Goal: Transaction & Acquisition: Purchase product/service

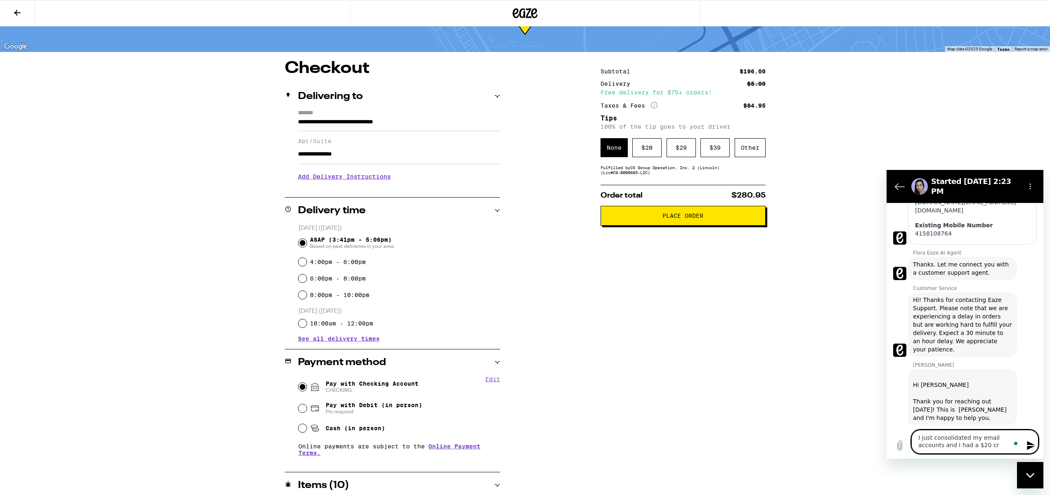
scroll to position [158, 0]
type textarea "I just consolidated my email accounts and I had a $20 credit that is missing."
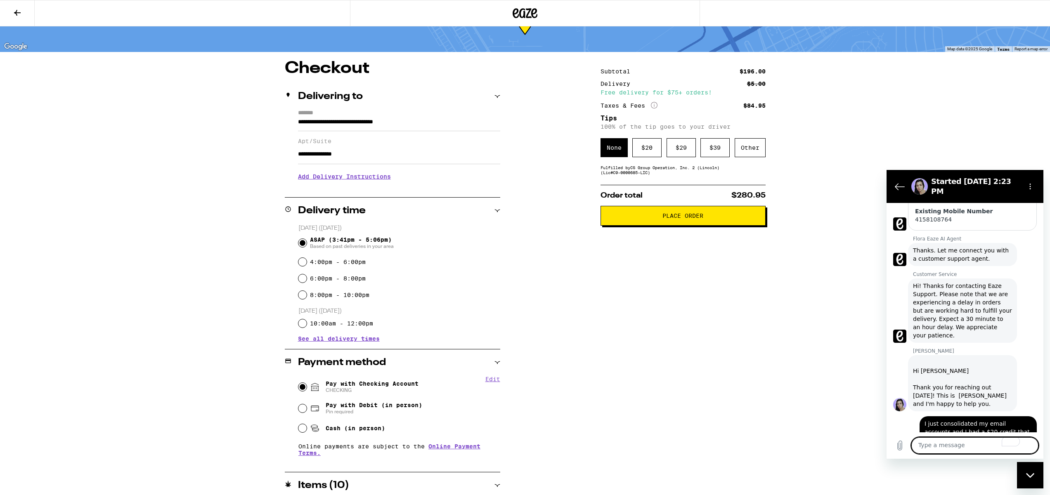
scroll to position [175, 0]
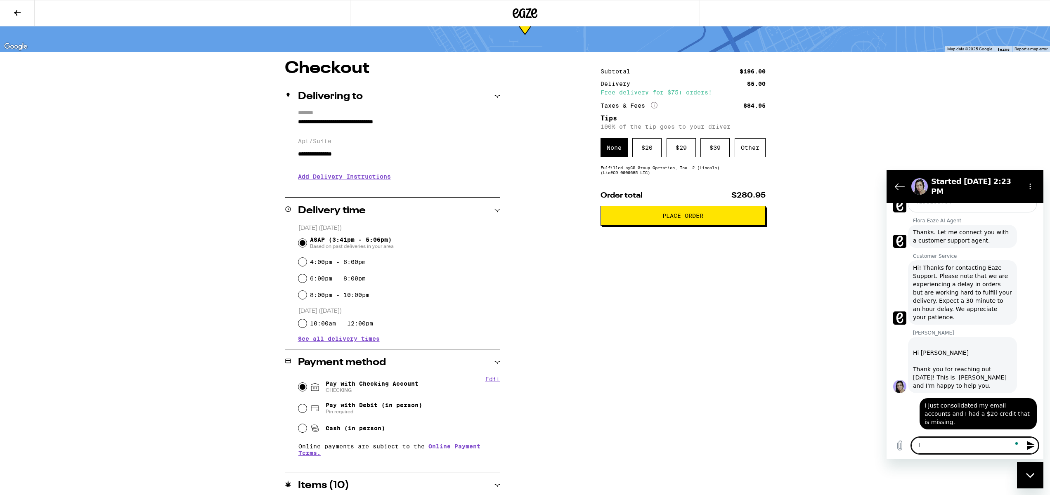
type textarea "I"
type textarea "I should say customer service consolodated my accounts and the $20 credit I had…"
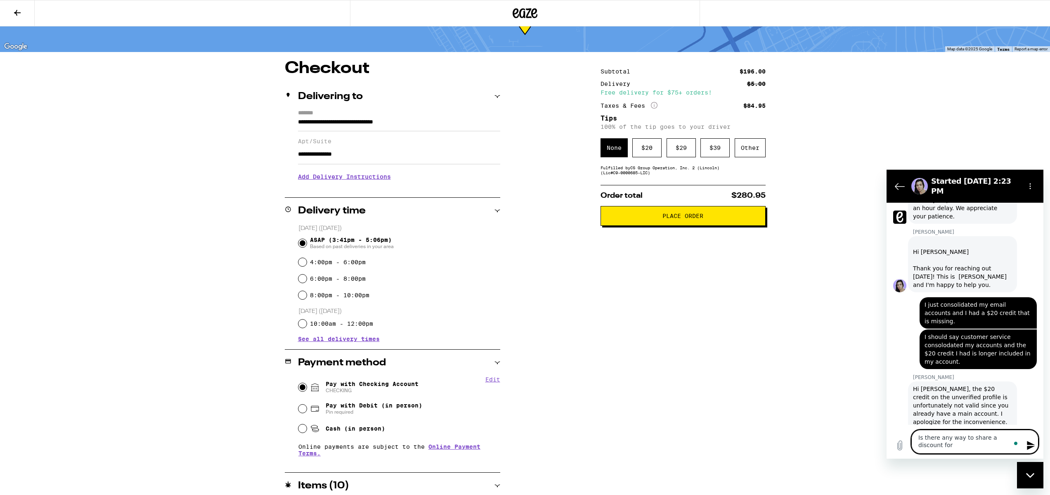
scroll to position [297, 0]
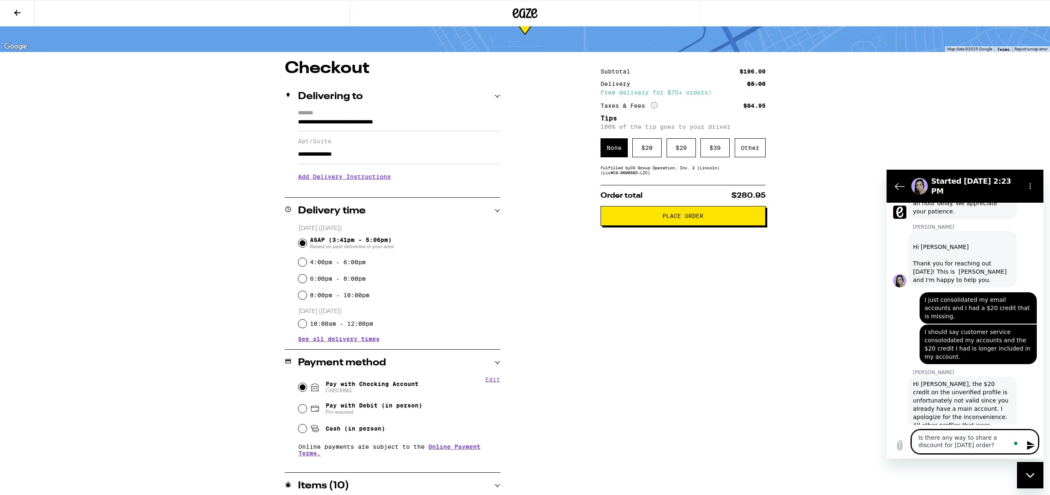
type textarea "Is there any way to share a discount for today's order?"
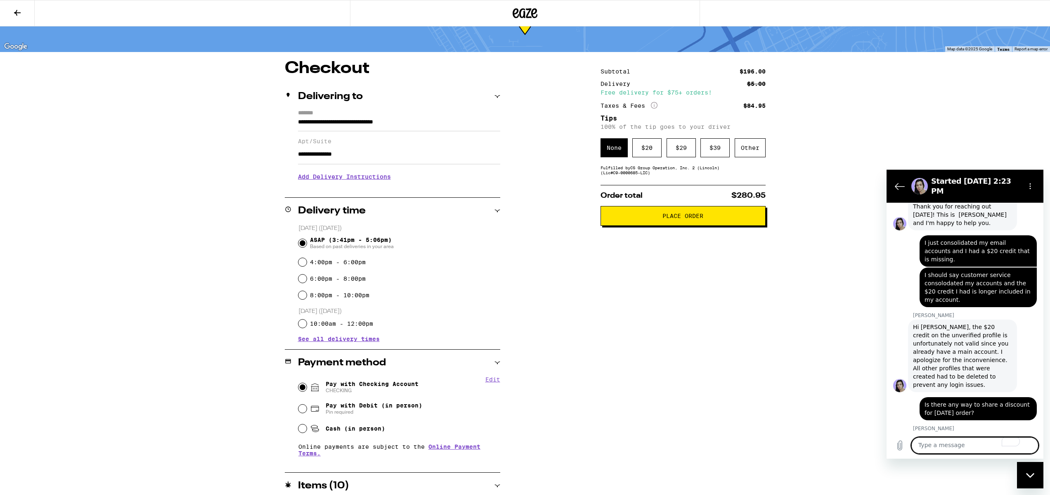
scroll to position [355, 0]
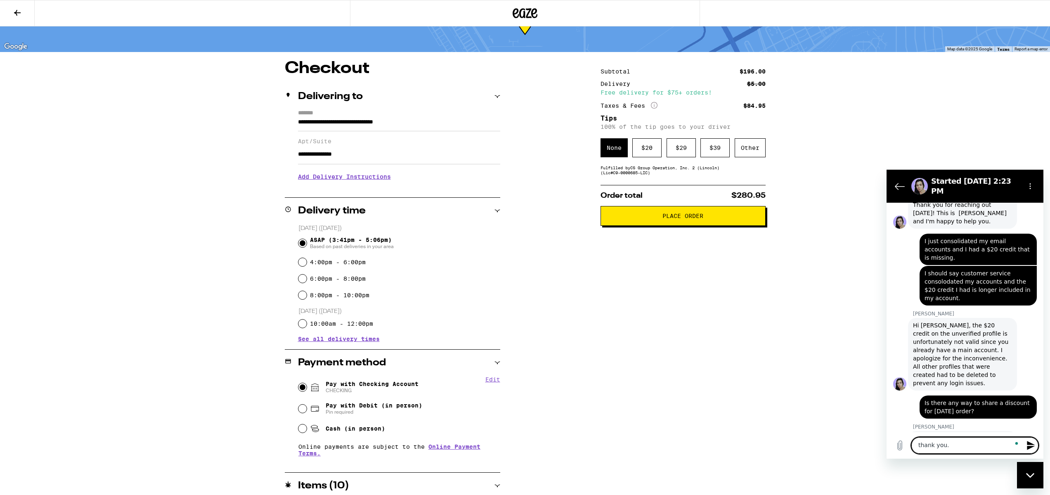
type textarea "thank you."
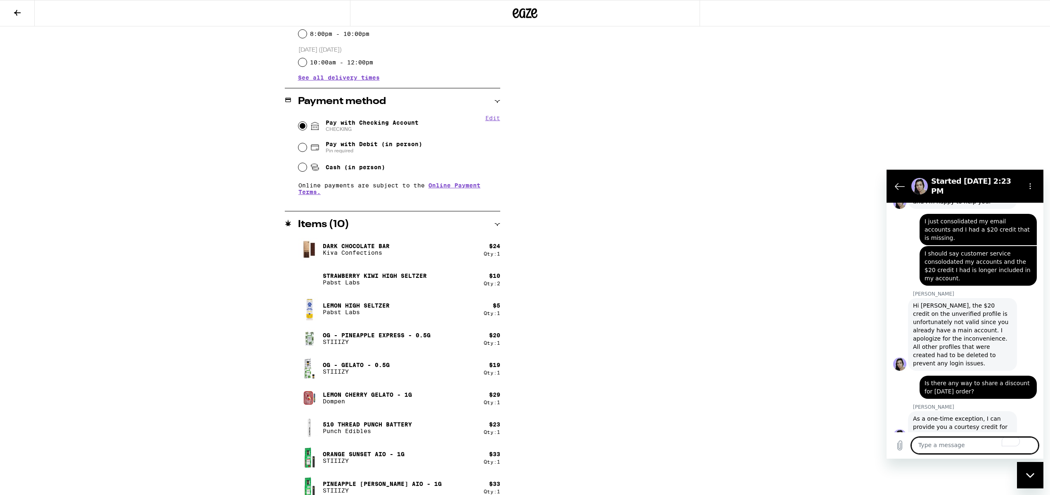
scroll to position [312, 0]
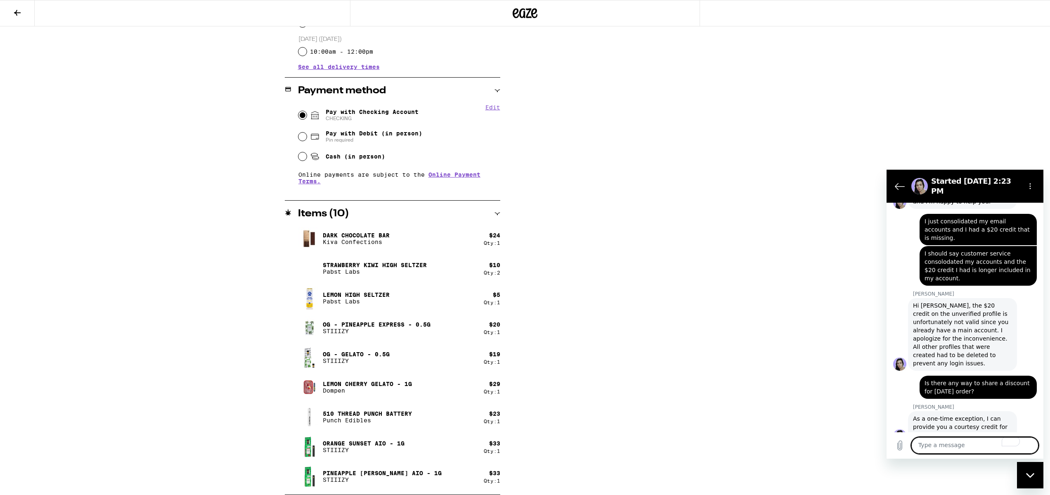
click at [332, 214] on h2 "Items ( 10 )" at bounding box center [323, 214] width 51 height 10
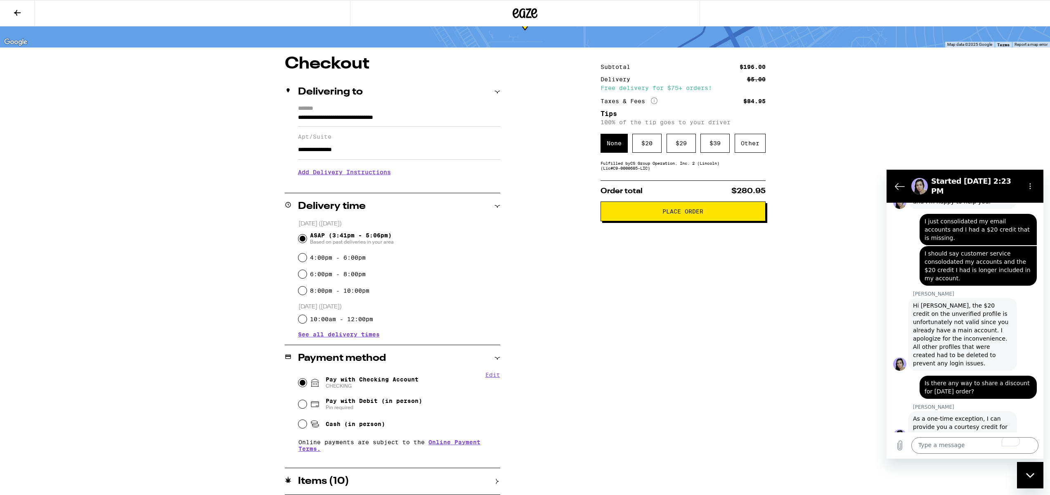
scroll to position [44, 0]
click at [937, 449] on textarea "To enrich screen reader interactions, please activate Accessibility in Grammarl…" at bounding box center [974, 445] width 127 height 17
type textarea "how can I redeem that"
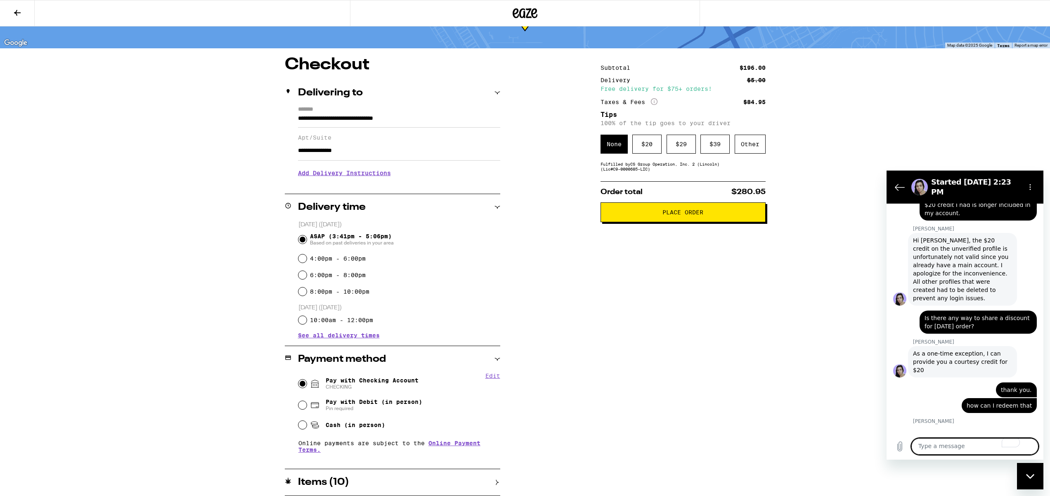
scroll to position [443, 0]
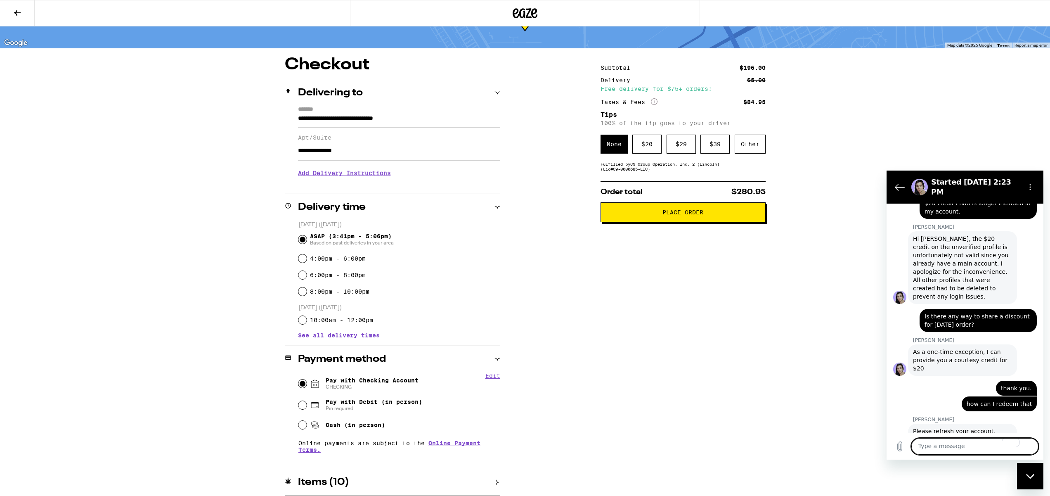
click at [14, 12] on icon at bounding box center [17, 13] width 7 height 6
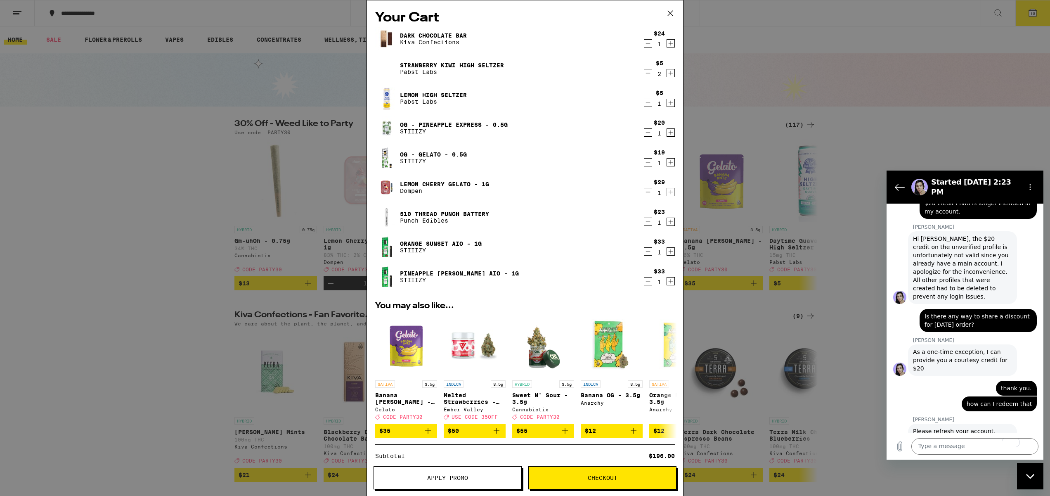
click at [555, 484] on button "Checkout" at bounding box center [602, 477] width 148 height 23
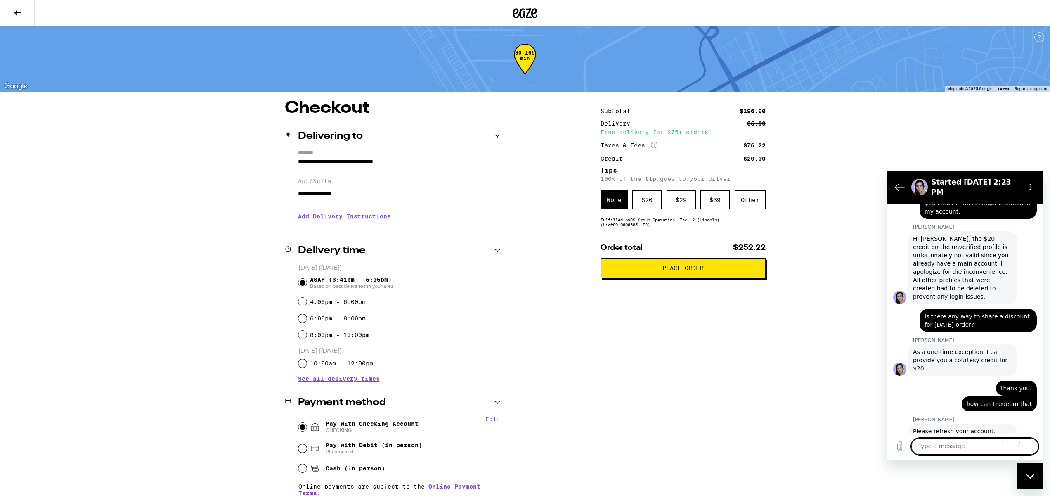
click at [964, 449] on textarea "To enrich screen reader interactions, please activate Accessibility in Grammarl…" at bounding box center [974, 446] width 127 height 17
type textarea "Perfect thank you! :)"
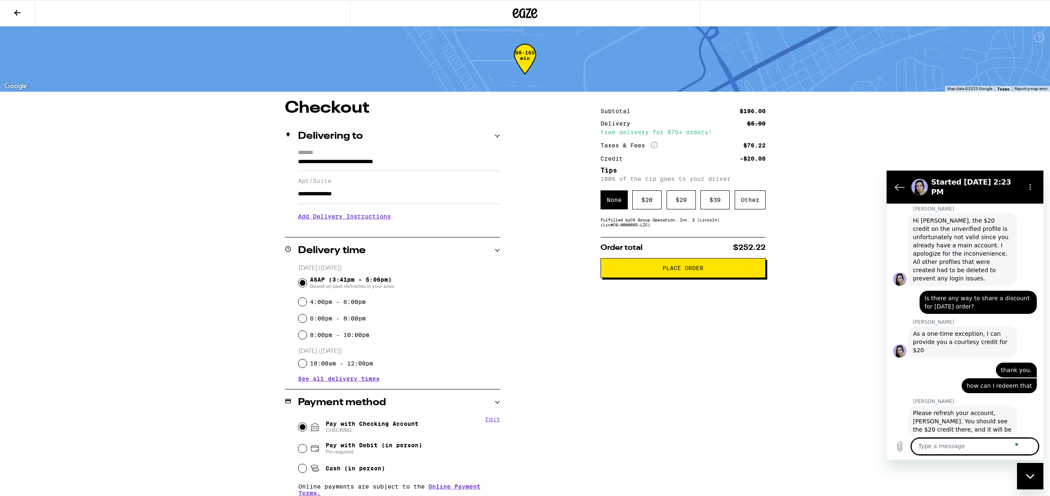
scroll to position [463, 0]
type textarea "have a great day."
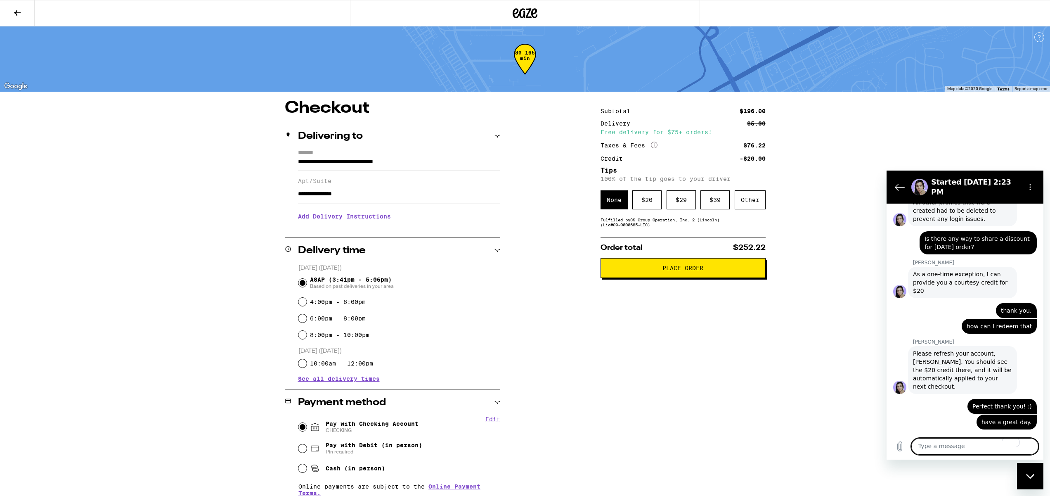
scroll to position [522, 0]
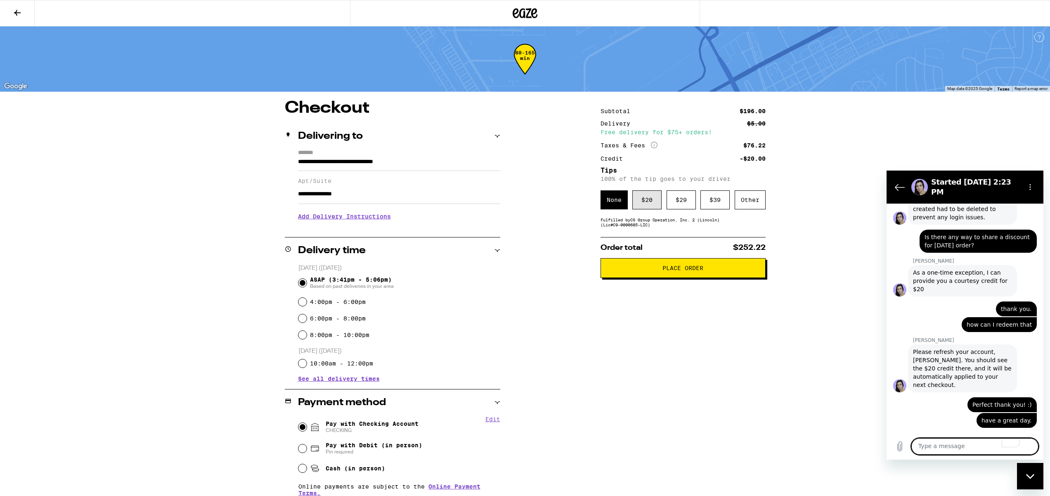
click at [638, 206] on div "$ 20" at bounding box center [646, 199] width 29 height 19
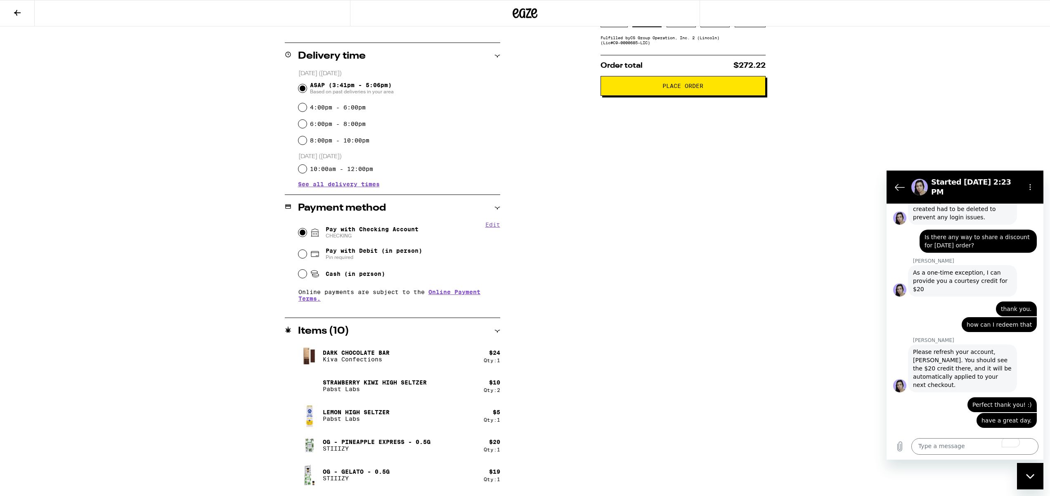
scroll to position [311, 0]
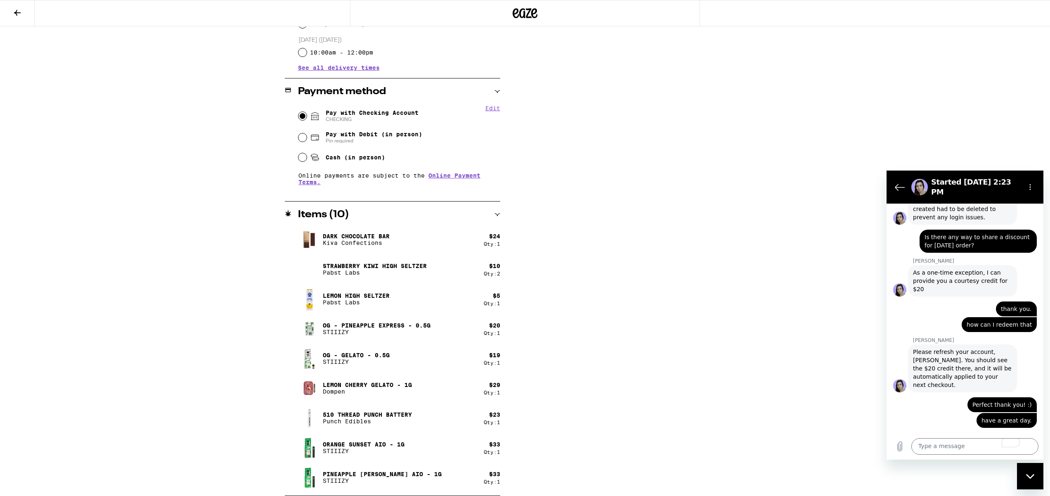
click at [12, 13] on button at bounding box center [17, 13] width 35 height 26
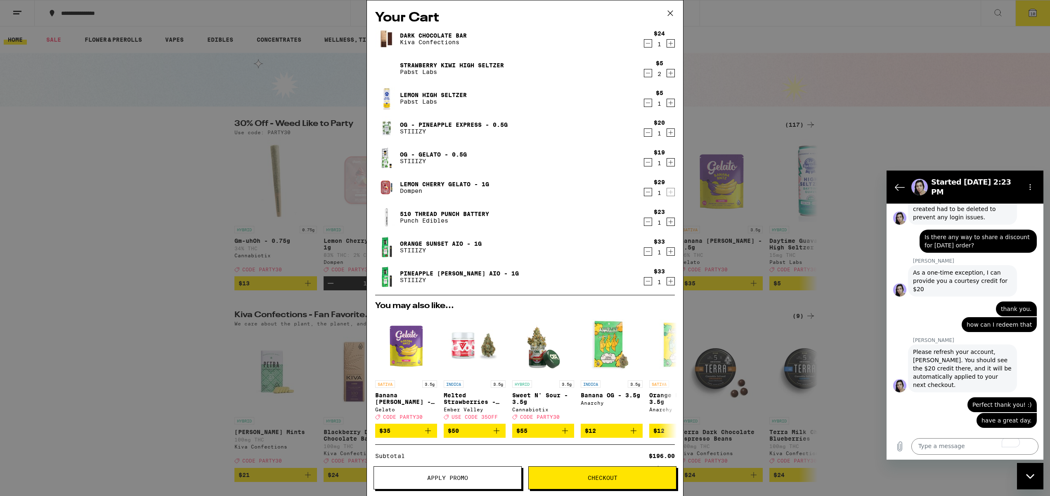
click at [648, 282] on icon "Decrement" at bounding box center [647, 281] width 7 height 10
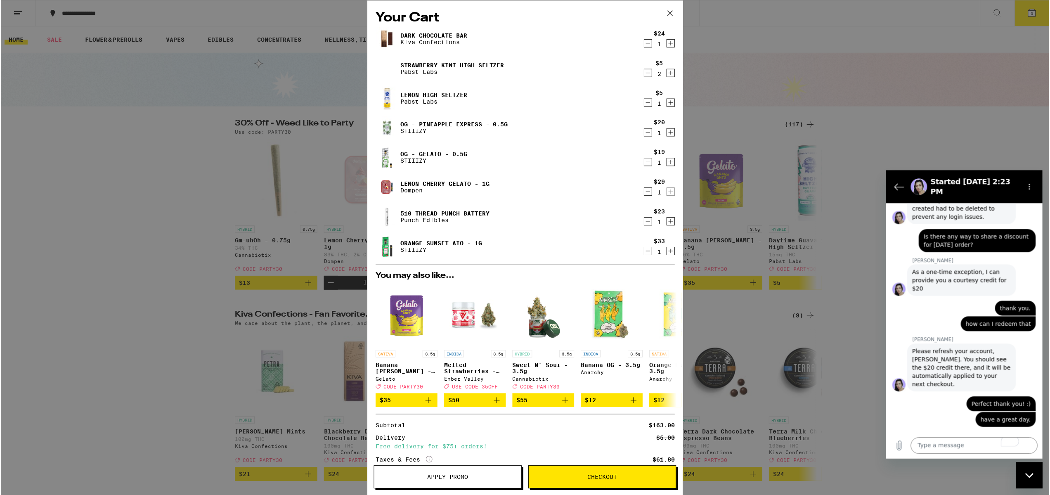
scroll to position [90, 0]
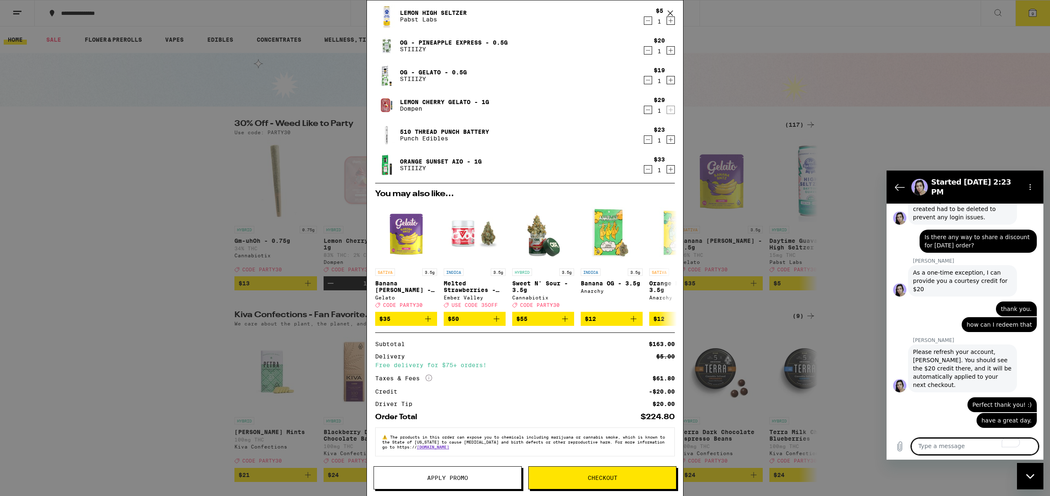
click at [926, 444] on textarea "To enrich screen reader interactions, please activate Accessibility in Grammarl…" at bounding box center [974, 446] width 127 height 17
type textarea "No that is it. Appreciate the help!"
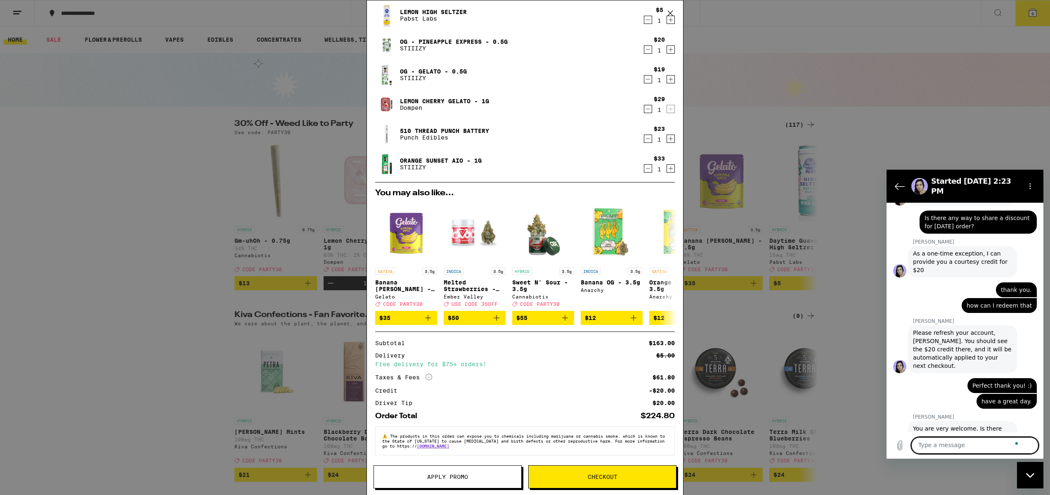
scroll to position [542, 0]
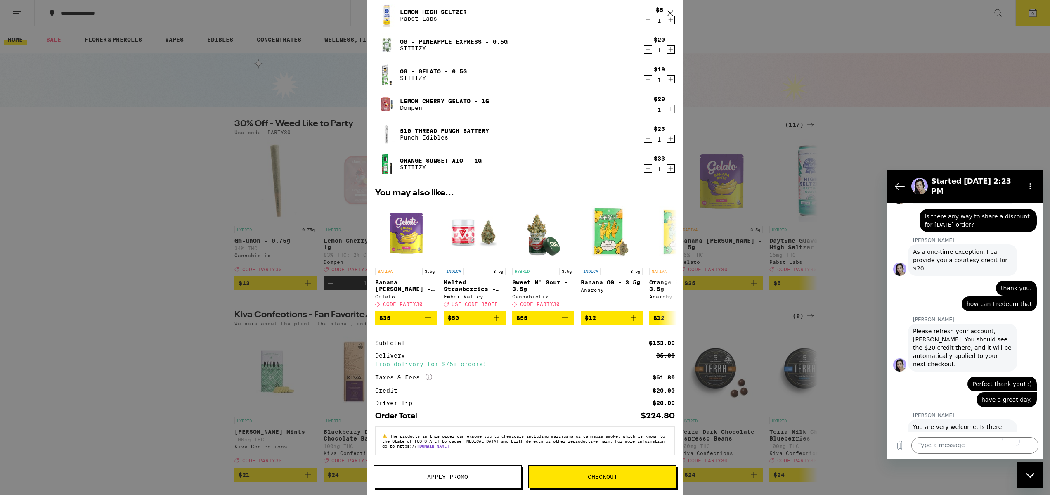
click at [582, 412] on div "Order Total $224.80" at bounding box center [525, 415] width 300 height 7
click at [585, 481] on button "Checkout" at bounding box center [602, 476] width 148 height 23
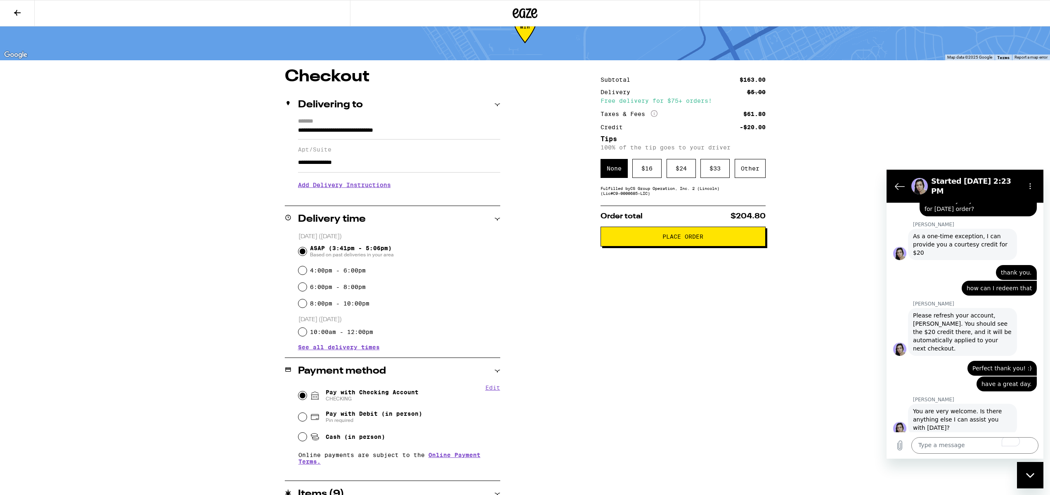
scroll to position [28, 0]
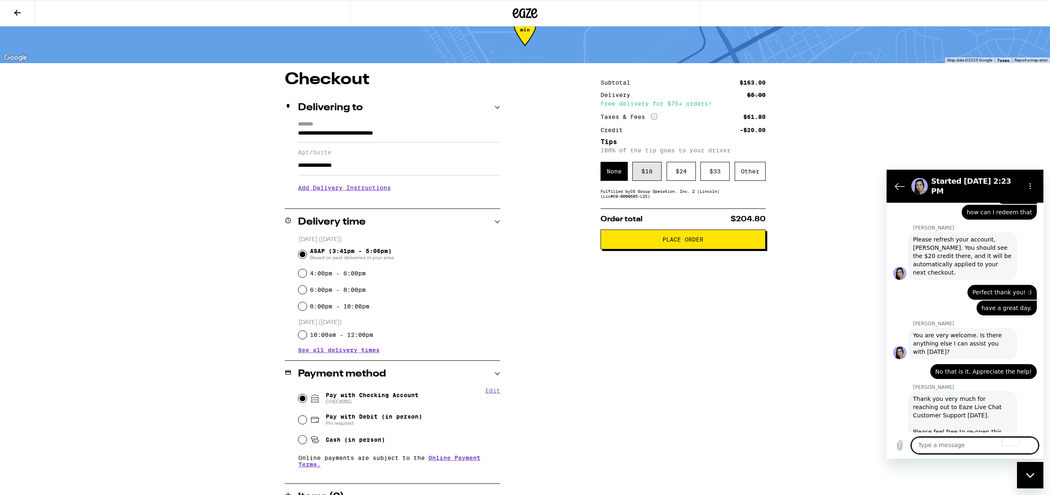
click at [649, 175] on div "$ 16" at bounding box center [646, 171] width 29 height 19
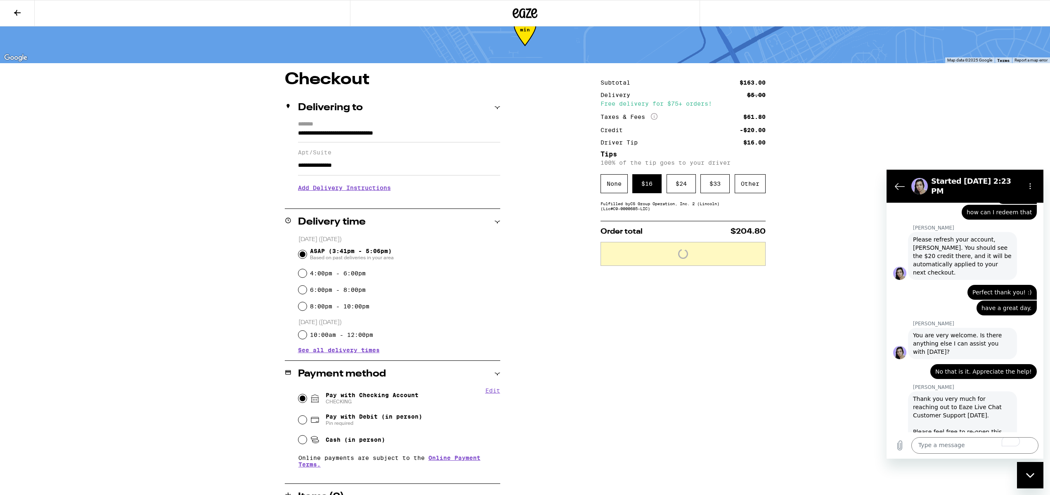
scroll to position [635, 0]
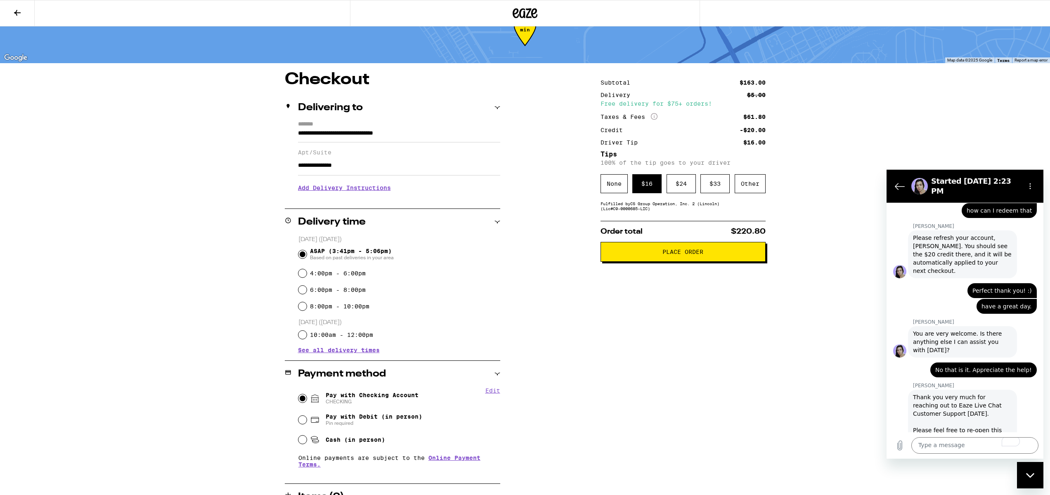
click at [658, 258] on button "Place Order" at bounding box center [682, 252] width 165 height 20
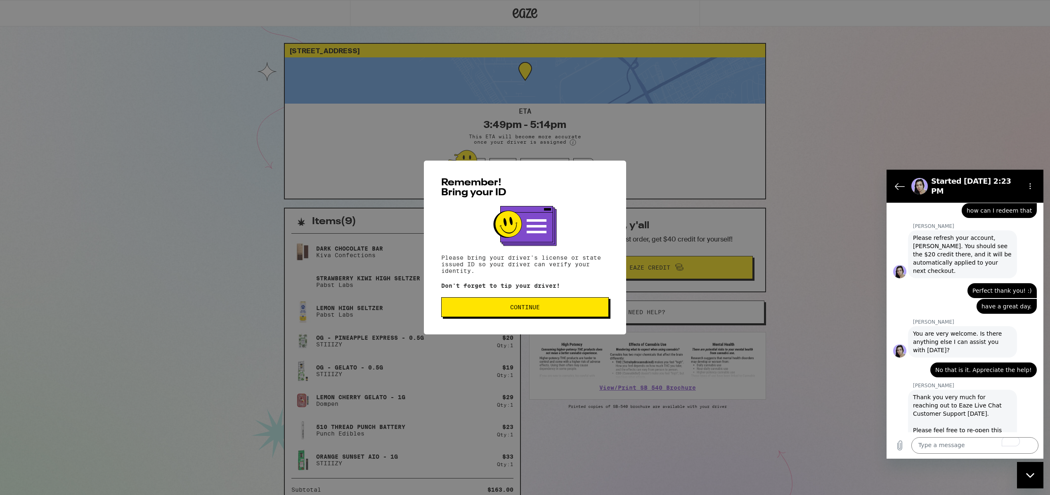
click at [524, 310] on span "Continue" at bounding box center [525, 307] width 30 height 6
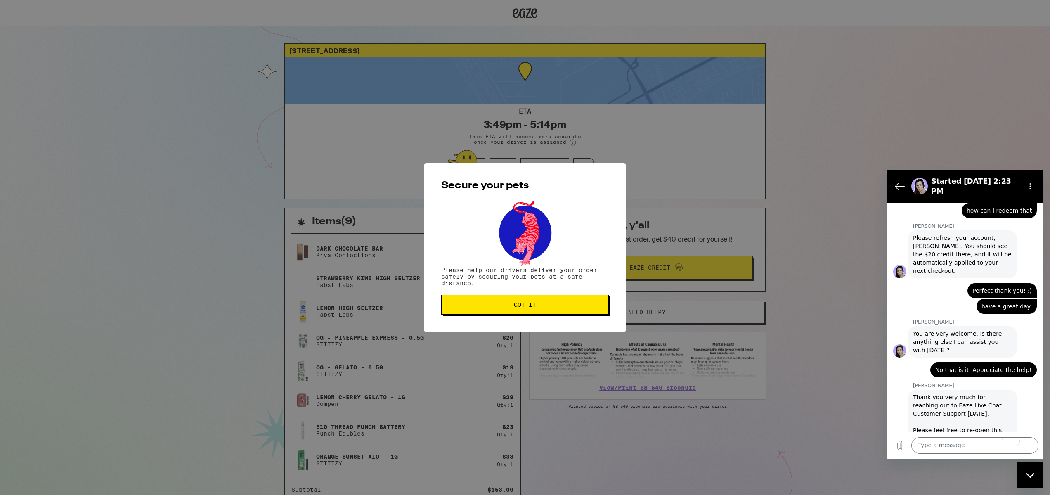
click at [512, 309] on button "Got it" at bounding box center [525, 305] width 168 height 20
